Goal: Obtain resource: Obtain resource

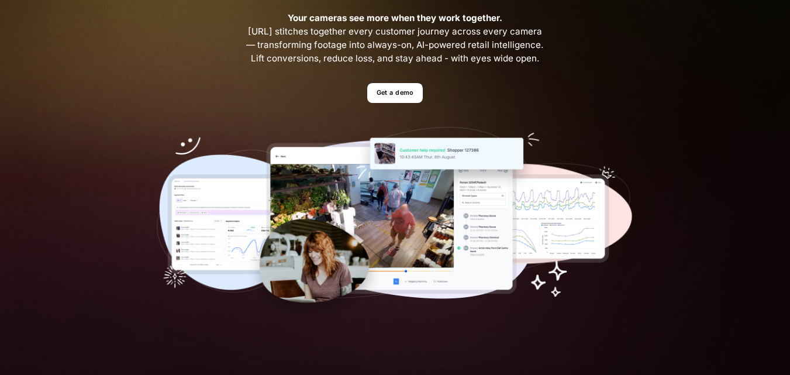
scroll to position [117, 0]
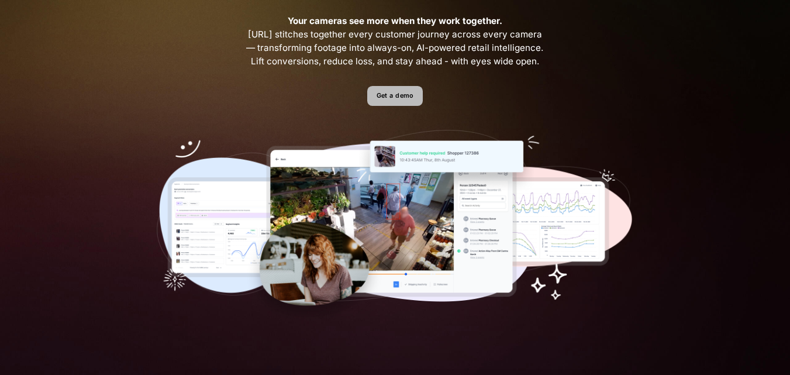
click at [398, 106] on link "Get a demo" at bounding box center [395, 96] width 56 height 20
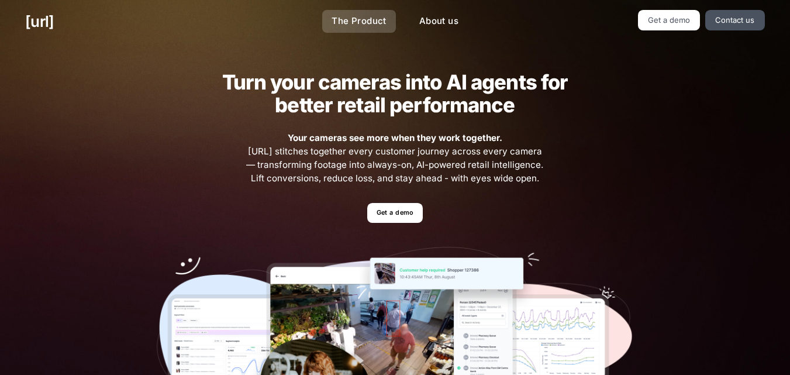
click at [345, 22] on link "The Product" at bounding box center [359, 21] width 74 height 23
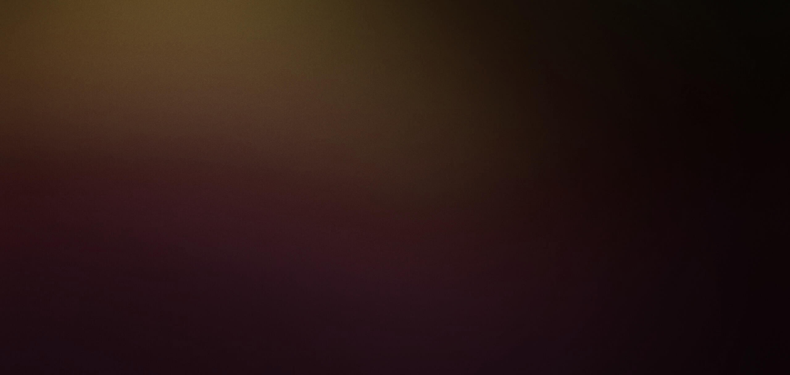
scroll to position [819, 0]
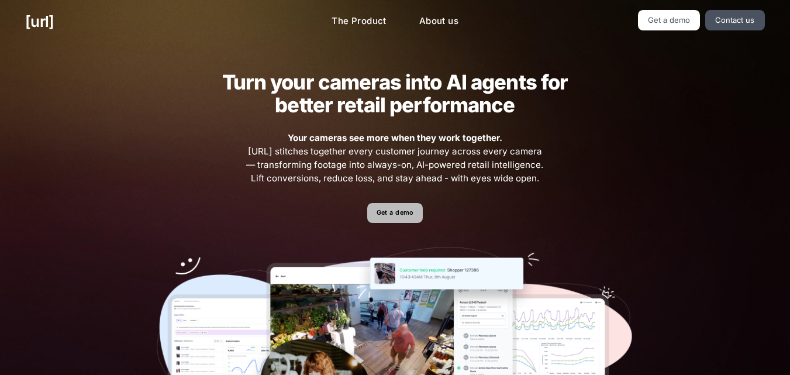
click at [399, 220] on link "Get a demo" at bounding box center [395, 213] width 56 height 20
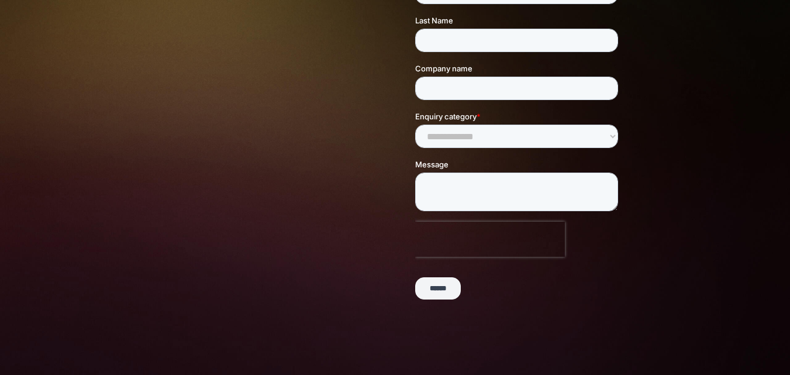
scroll to position [117, 0]
